Goal: Transaction & Acquisition: Purchase product/service

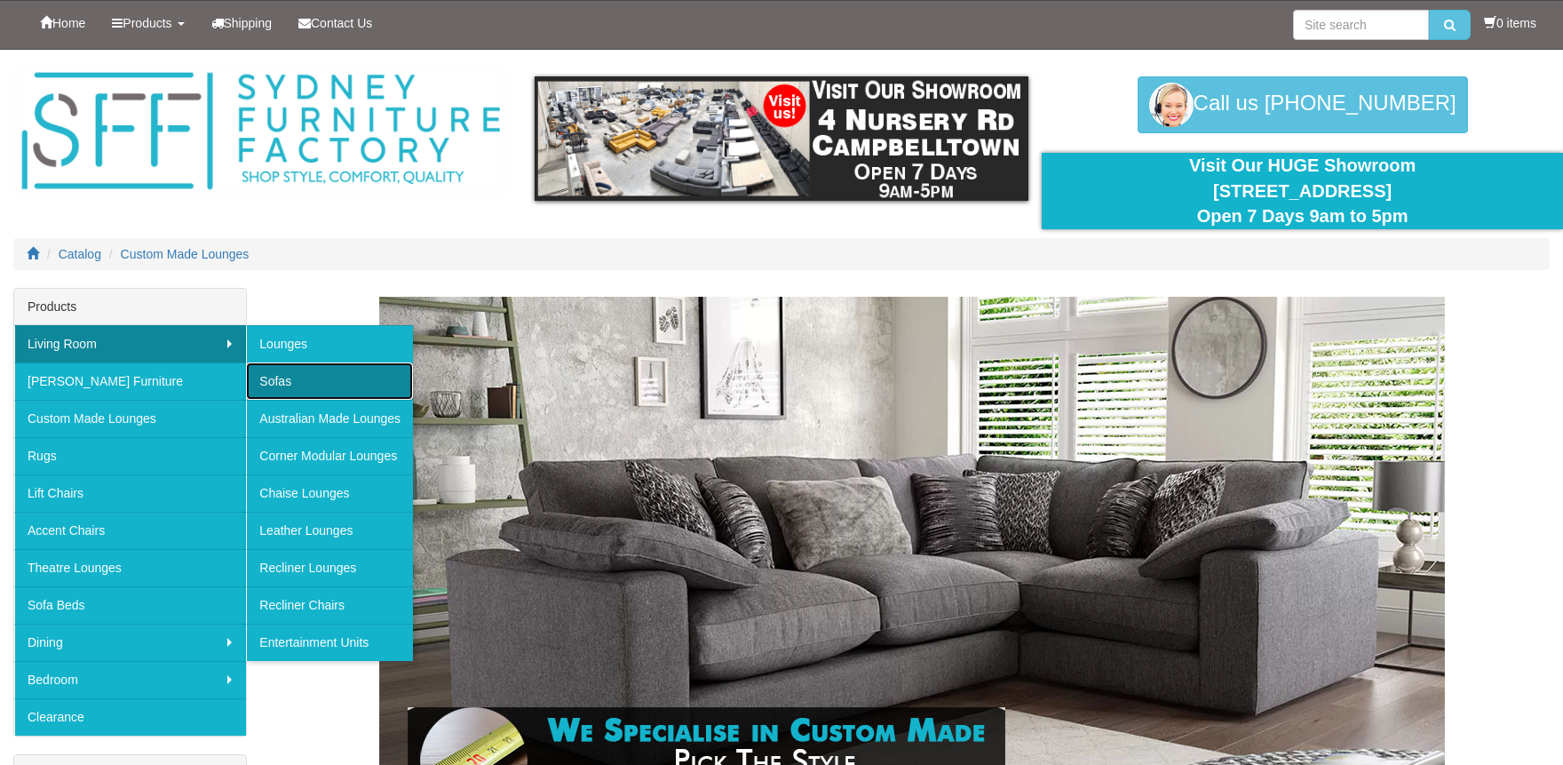
click at [297, 378] on link "Sofas" at bounding box center [329, 380] width 167 height 37
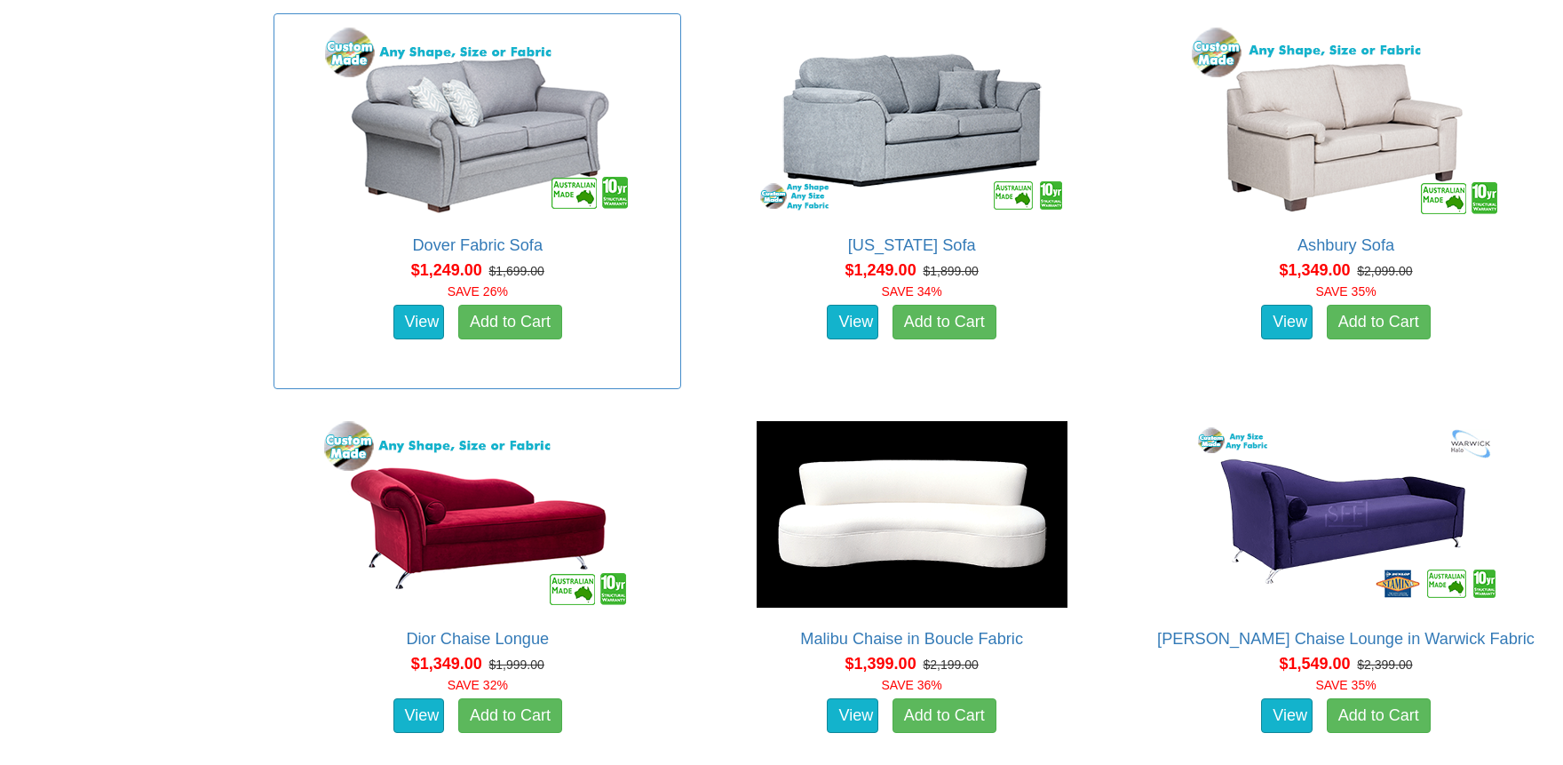
scroll to position [1595, 0]
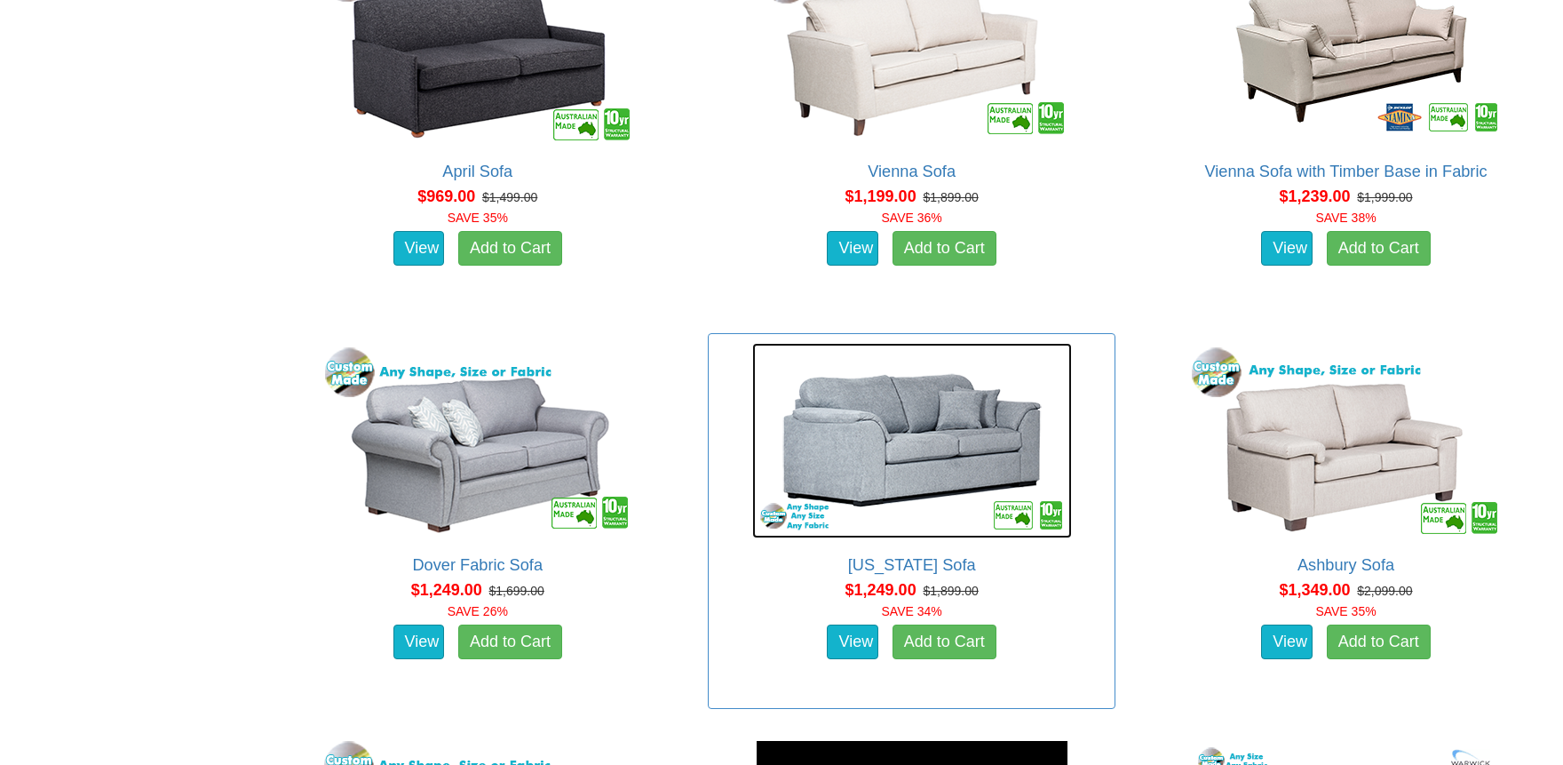
click at [946, 462] on img at bounding box center [912, 440] width 320 height 195
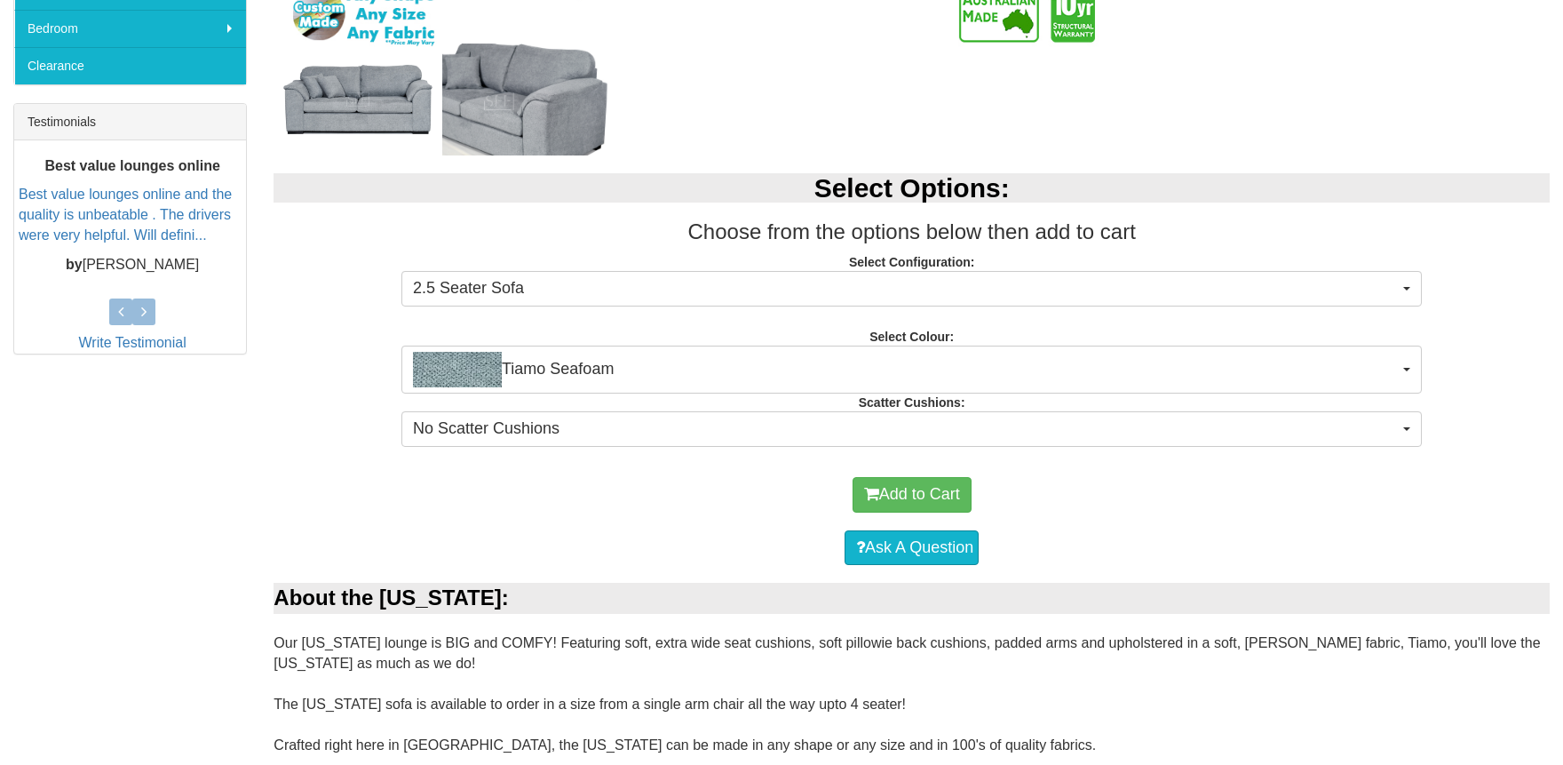
scroll to position [911, 0]
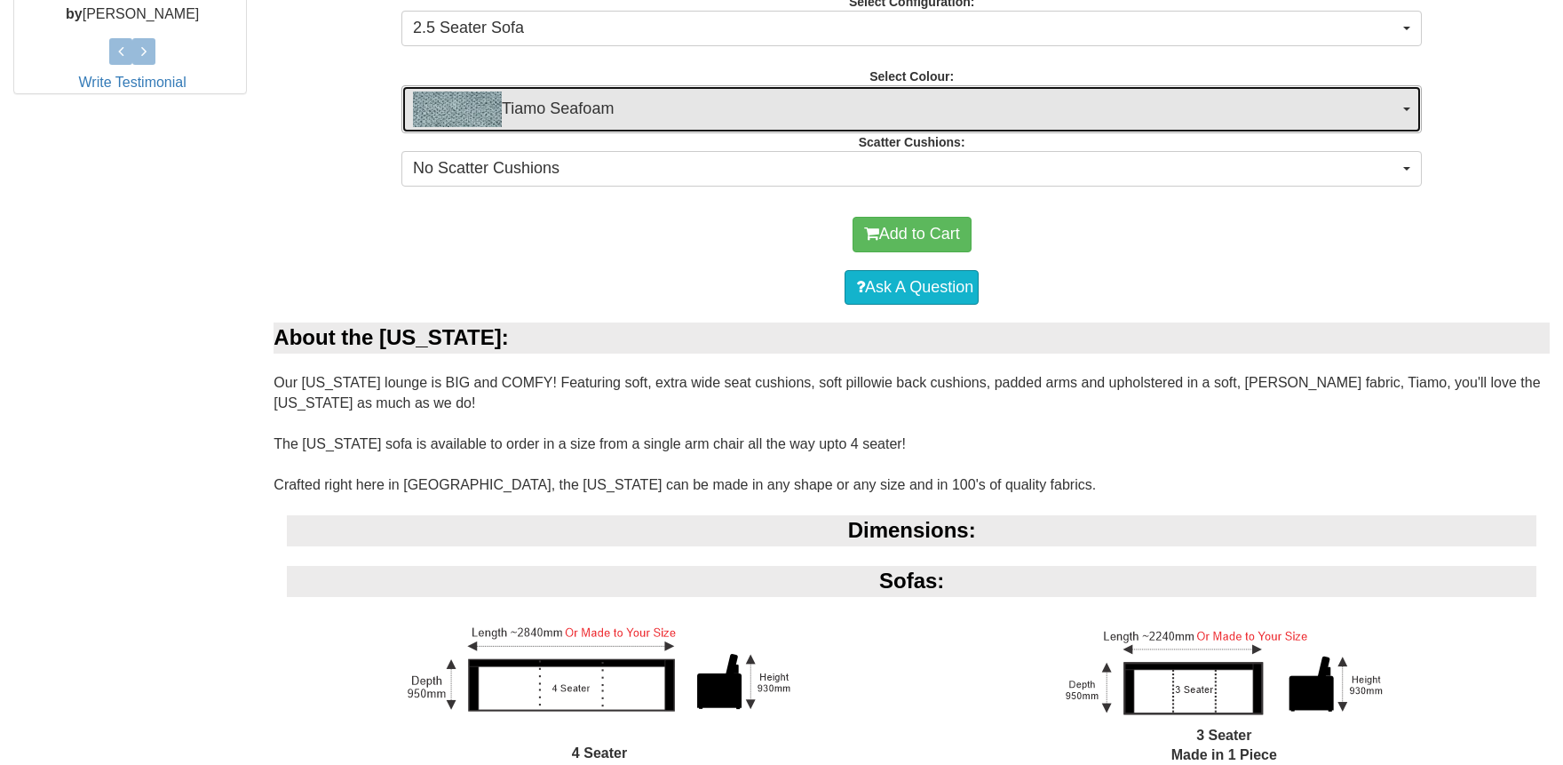
click at [570, 107] on span "Tiamo Seafoam" at bounding box center [906, 109] width 986 height 36
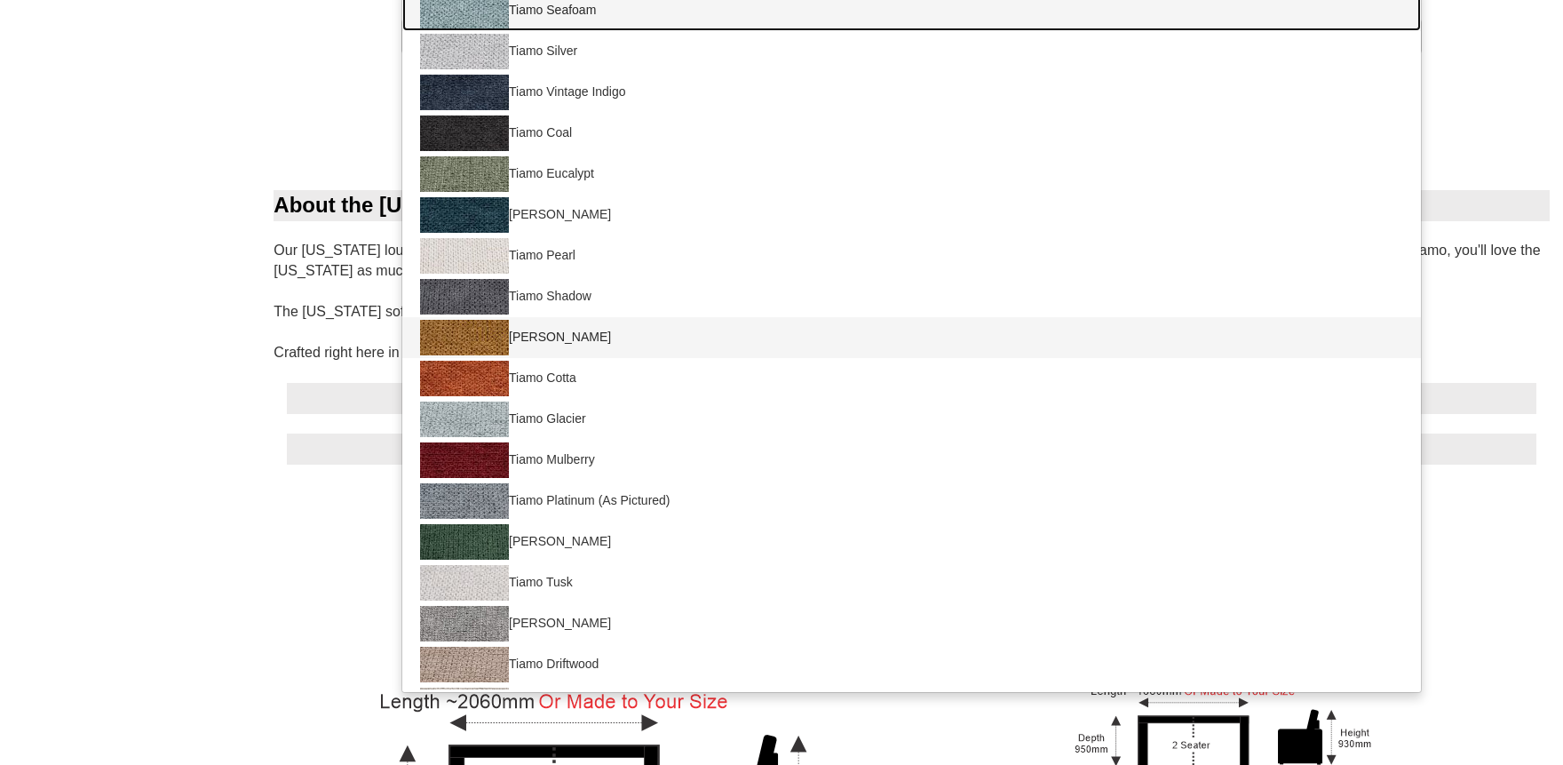
scroll to position [977, 0]
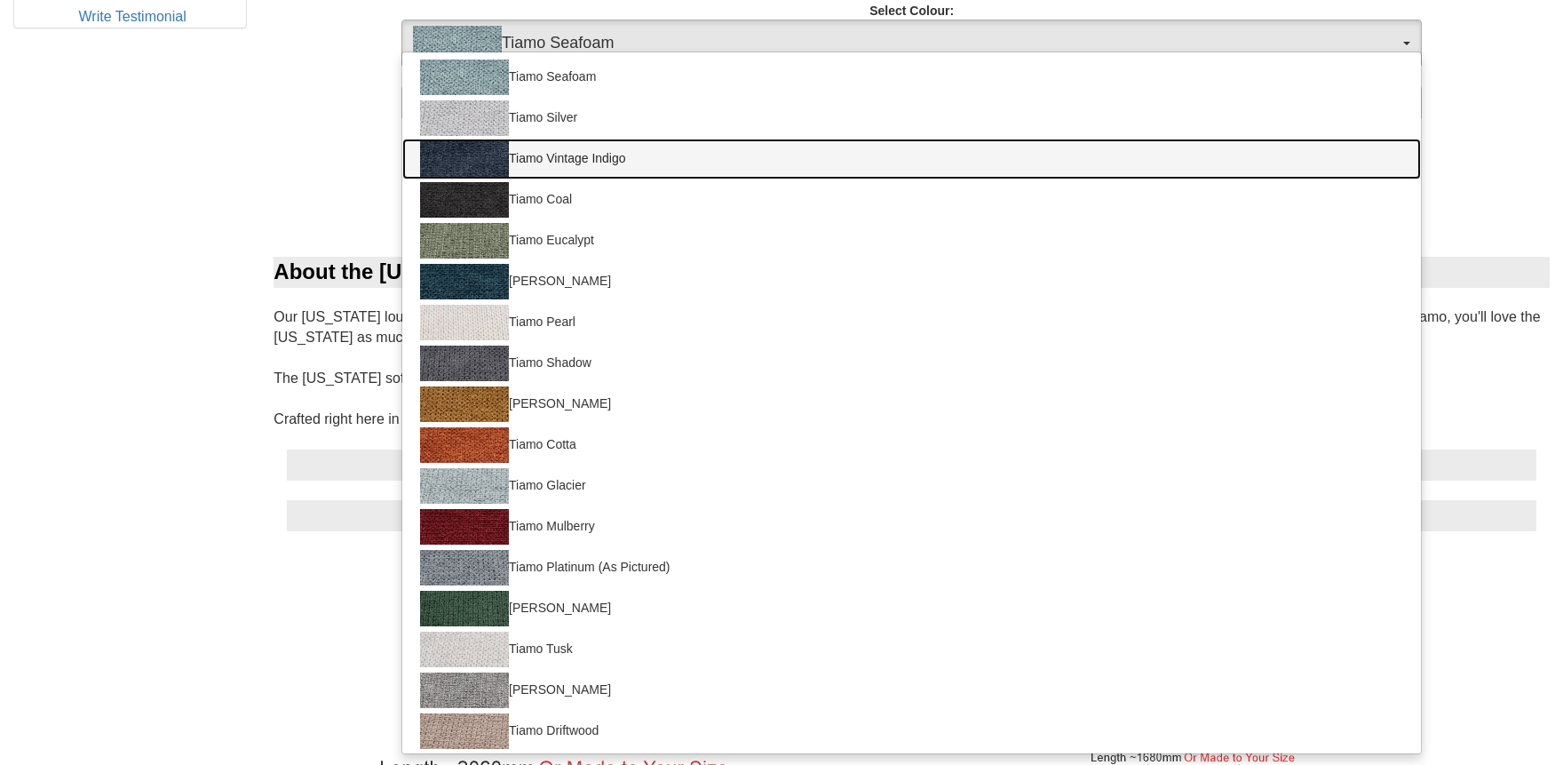
click at [479, 144] on img at bounding box center [464, 159] width 89 height 36
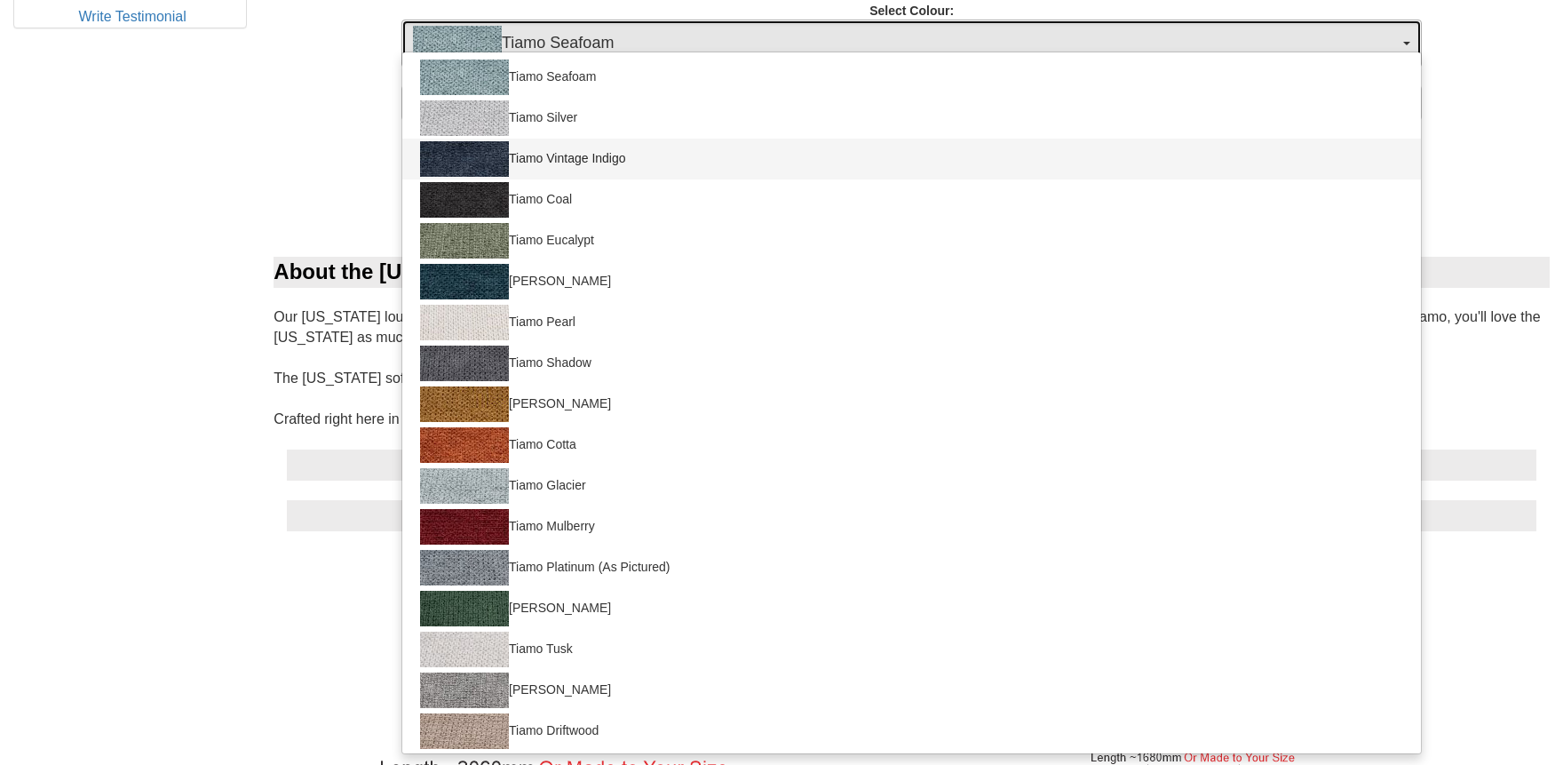
select select "2046"
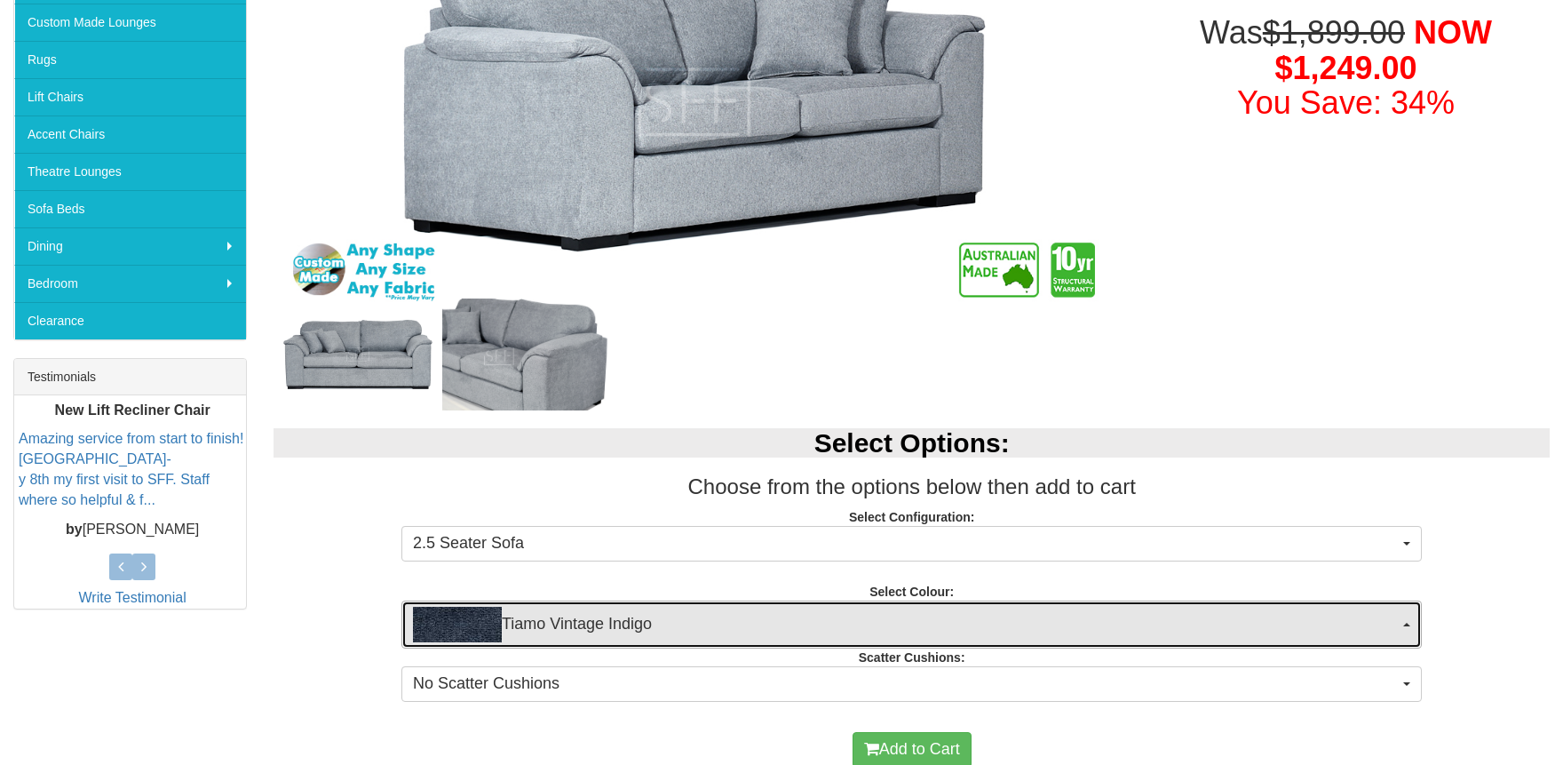
scroll to position [423, 0]
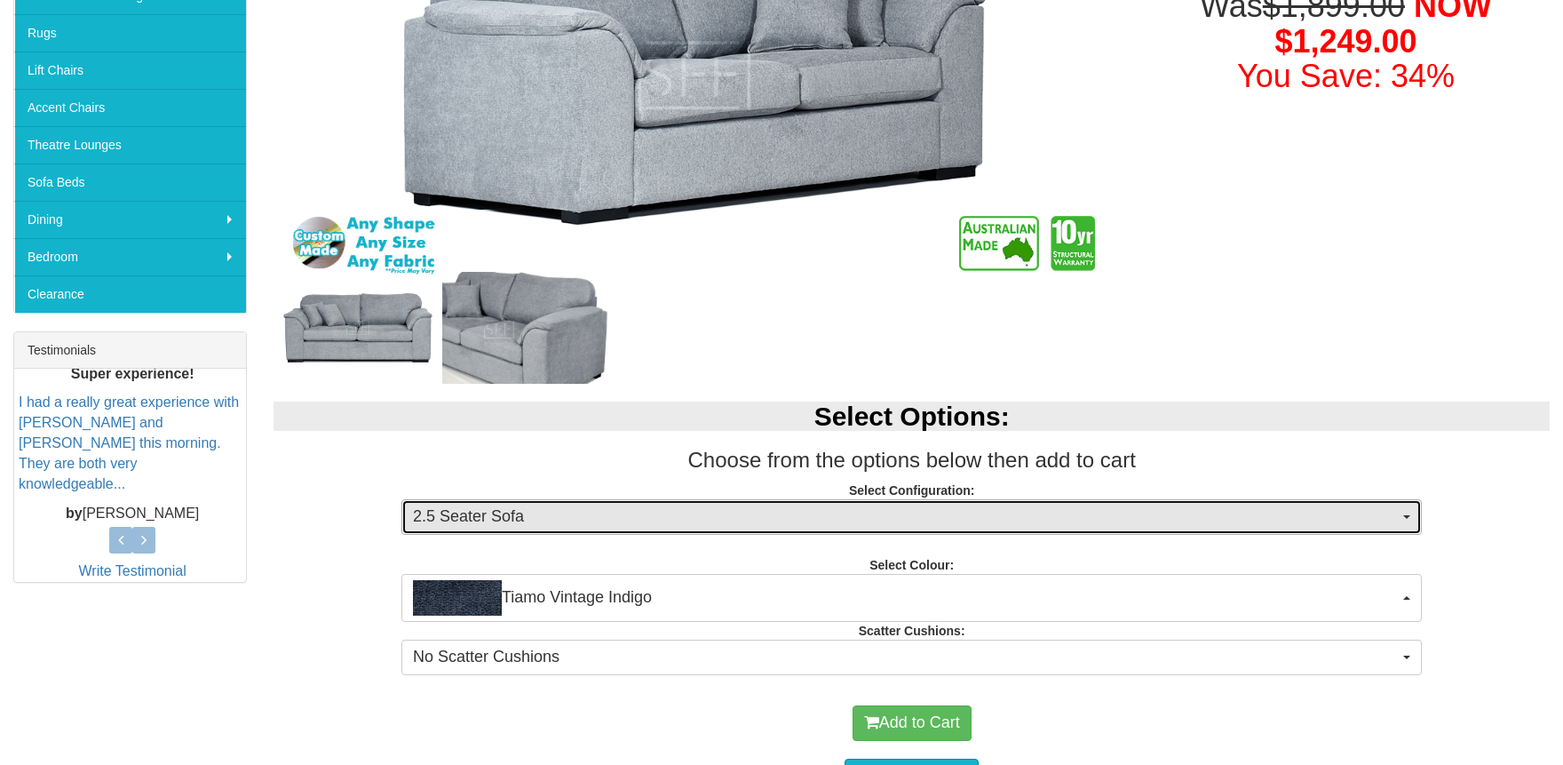
click at [510, 517] on span "2.5 Seater Sofa" at bounding box center [906, 516] width 986 height 23
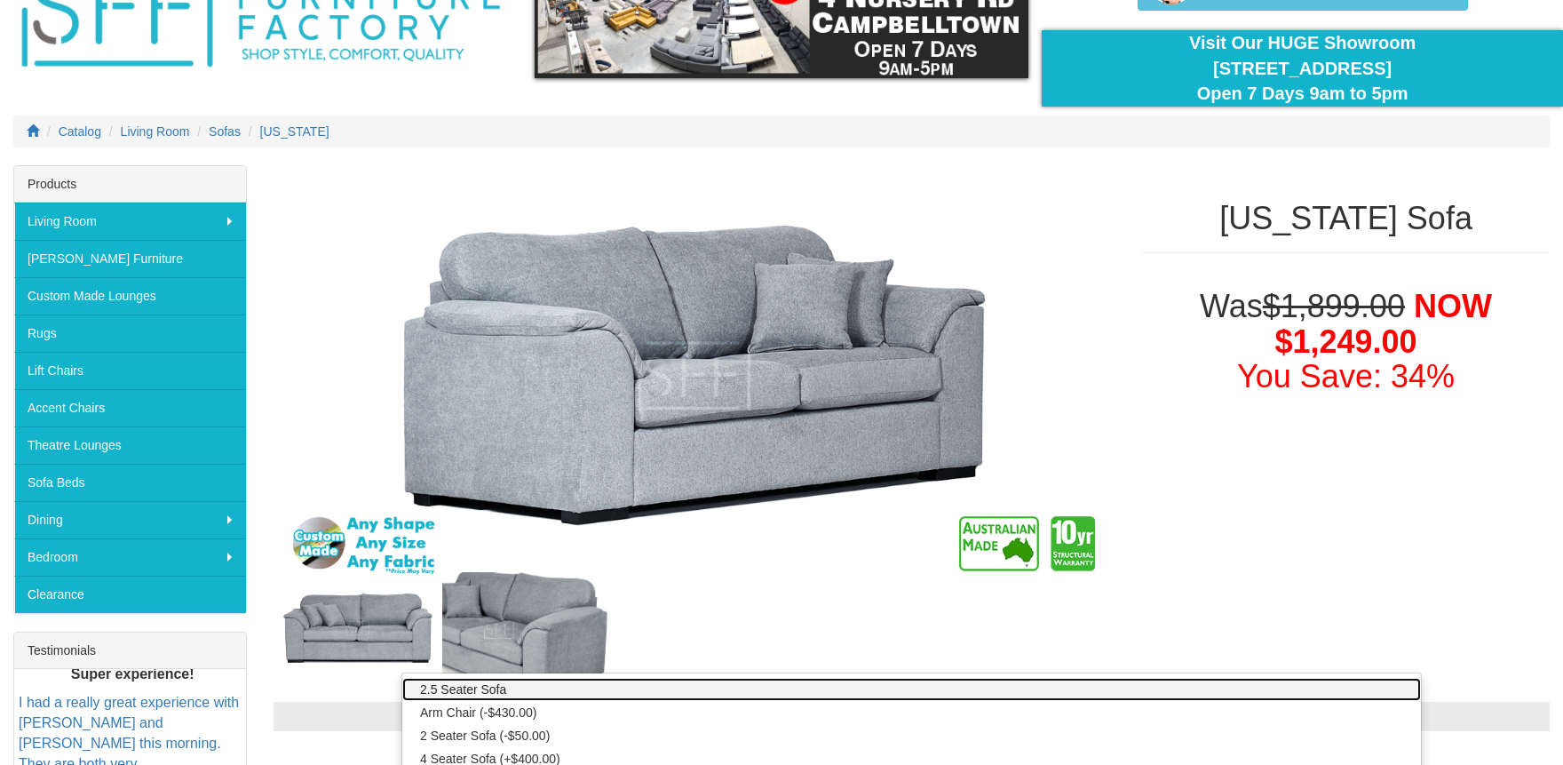
scroll to position [65, 0]
